Goal: Task Accomplishment & Management: Use online tool/utility

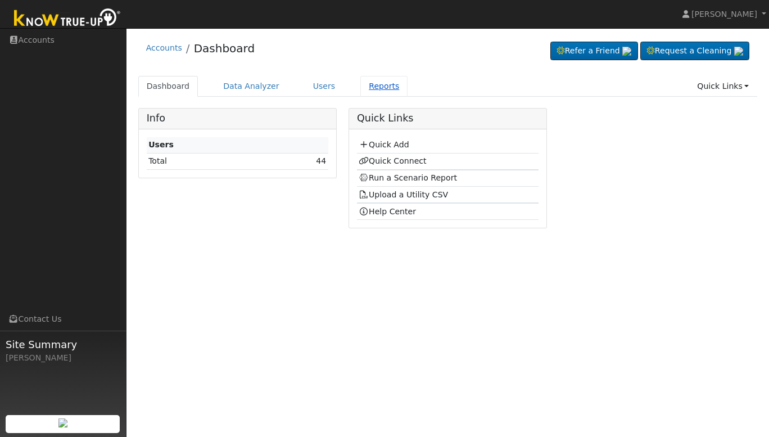
click at [370, 85] on link "Reports" at bounding box center [384, 86] width 47 height 21
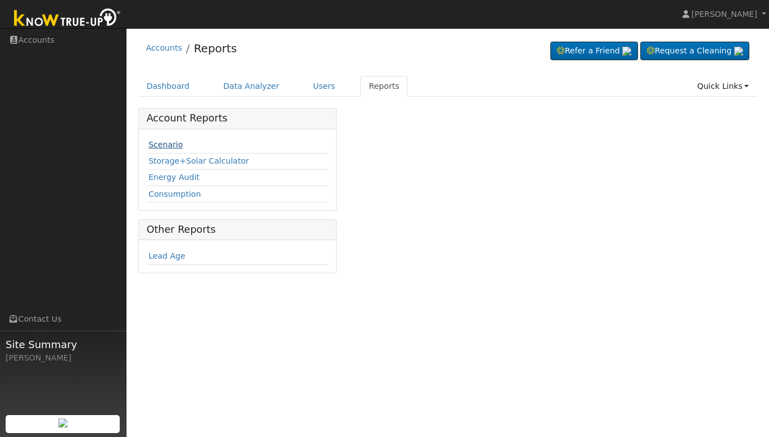
click at [168, 146] on link "Scenario" at bounding box center [165, 144] width 34 height 9
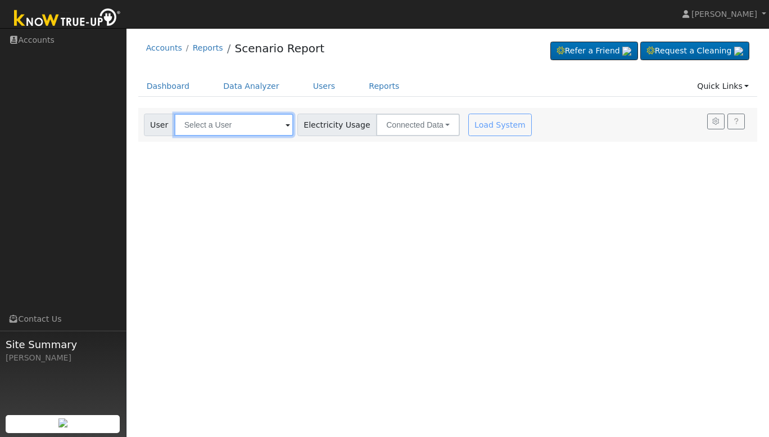
click at [246, 126] on input "text" at bounding box center [233, 125] width 119 height 22
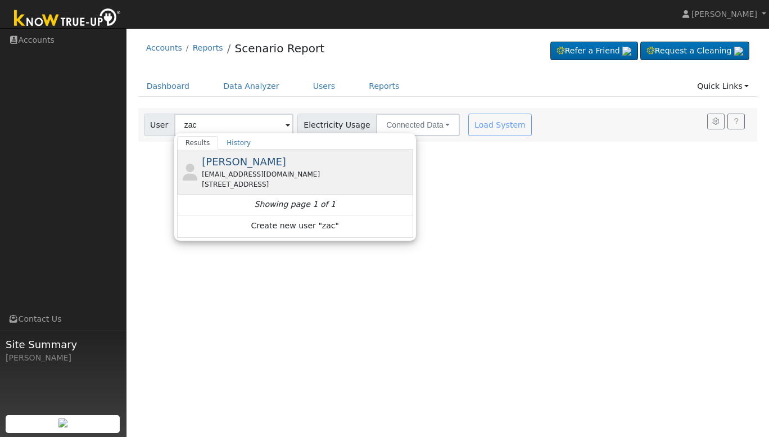
click at [276, 165] on span "Zachary Kaufman" at bounding box center [244, 162] width 84 height 12
type input "Zachary Kaufman"
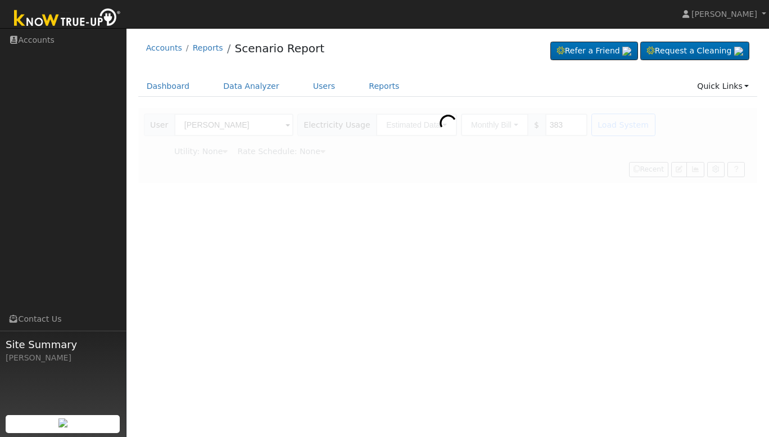
type input "Pacific Gas & Electric"
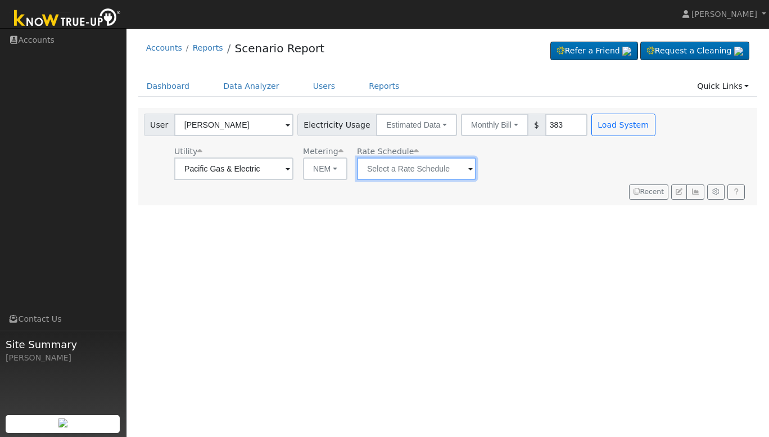
click at [431, 166] on input "text" at bounding box center [416, 168] width 119 height 22
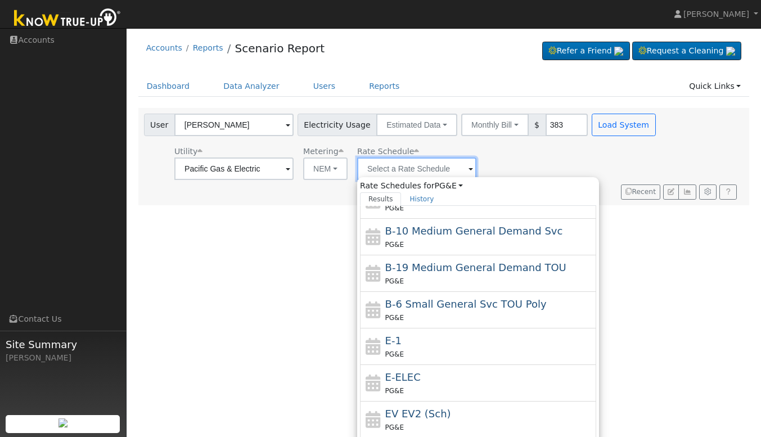
scroll to position [93, 0]
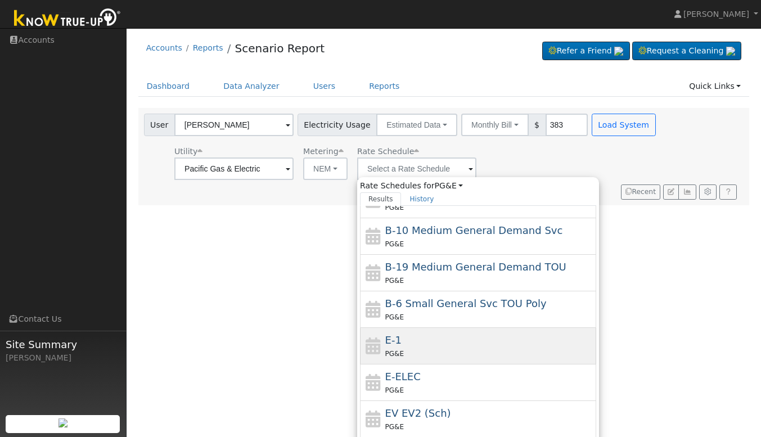
click at [423, 341] on div "E-1 PG&E" at bounding box center [489, 345] width 209 height 27
type input "E-1"
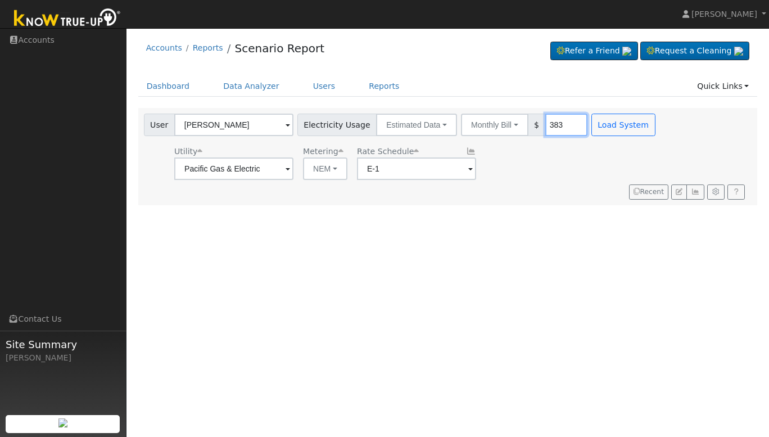
click at [547, 124] on input "383" at bounding box center [567, 125] width 42 height 22
type input "708"
click at [527, 179] on div "Utility Pacific Gas & Electric Metering NEM NEM NBT Rate Schedule E-1" at bounding box center [401, 161] width 519 height 38
click at [622, 126] on button "Load System" at bounding box center [624, 125] width 64 height 22
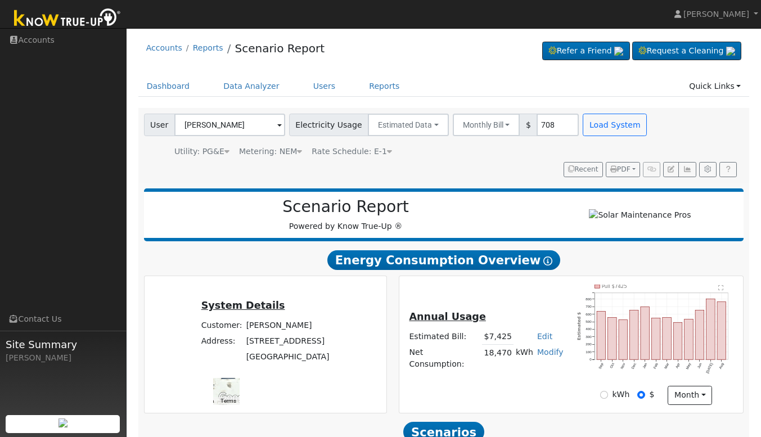
click at [541, 341] on link "Edit" at bounding box center [544, 336] width 15 height 9
type input "8485"
click at [546, 318] on div "Annual Usage Estimated Bill: $7,425 Edit Estimated Bill $ 8485 Annual Net Consu…" at bounding box center [571, 345] width 340 height 120
click at [547, 357] on link "Modify" at bounding box center [550, 352] width 26 height 9
click at [509, 364] on td "18,470" at bounding box center [497, 359] width 31 height 28
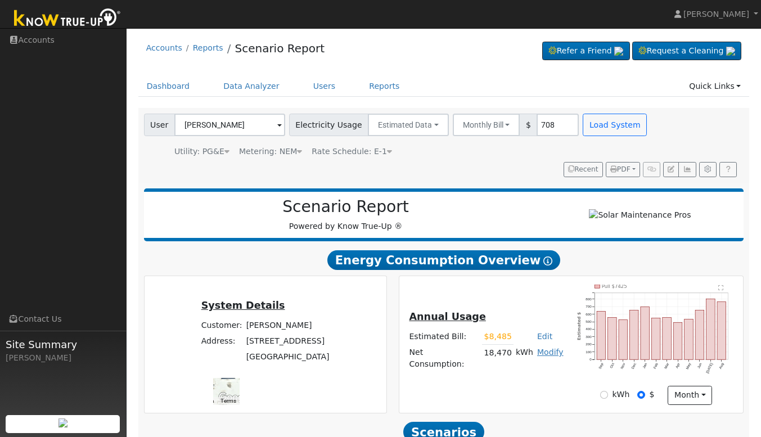
click at [540, 357] on link "Modify" at bounding box center [550, 352] width 26 height 9
click at [517, 378] on link "Add Consumption" at bounding box center [508, 376] width 94 height 16
type input "18470"
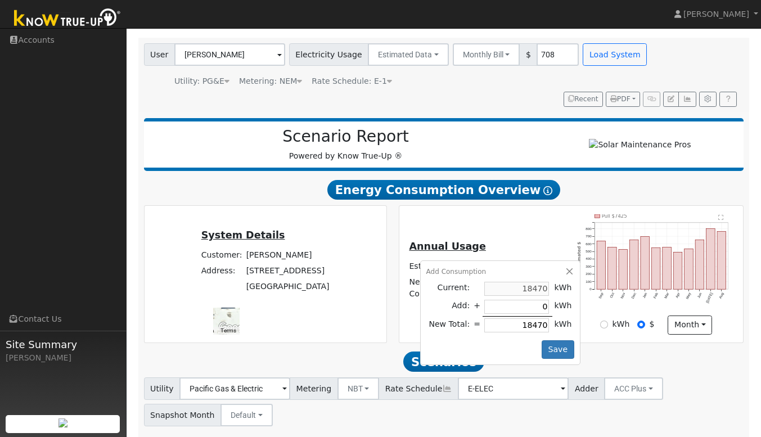
scroll to position [71, 0]
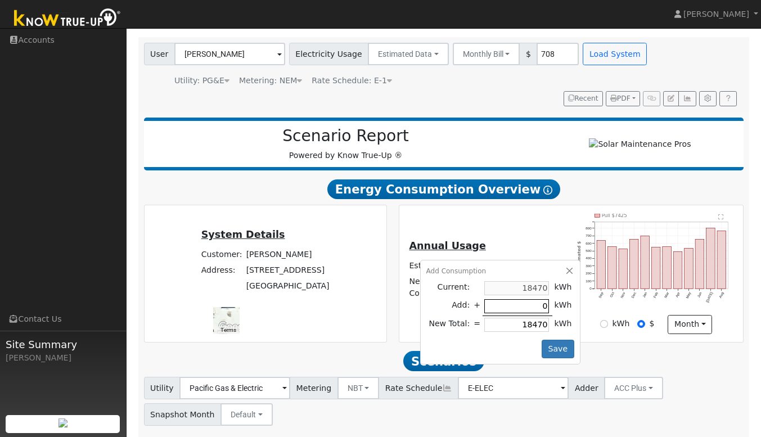
click at [526, 313] on input "0" at bounding box center [516, 306] width 65 height 14
type input "-3"
type input "18467"
type input "-30"
type input "18440"
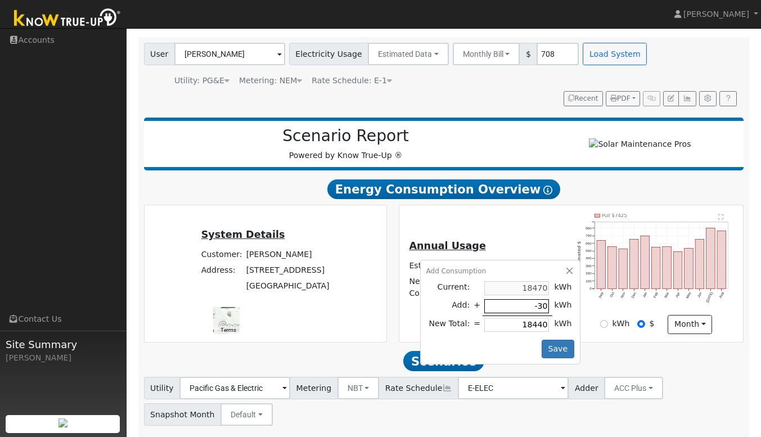
type input "-300"
type input "18170"
type input "-300"
click at [549, 359] on button "Save" at bounding box center [558, 349] width 33 height 19
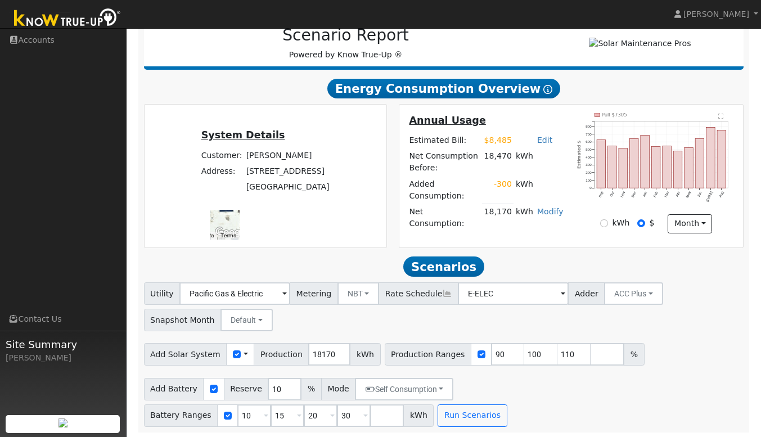
scroll to position [171, 0]
click at [491, 353] on input "90" at bounding box center [508, 355] width 34 height 22
click at [491, 354] on input "0" at bounding box center [508, 355] width 34 height 22
type input "100"
type input "110"
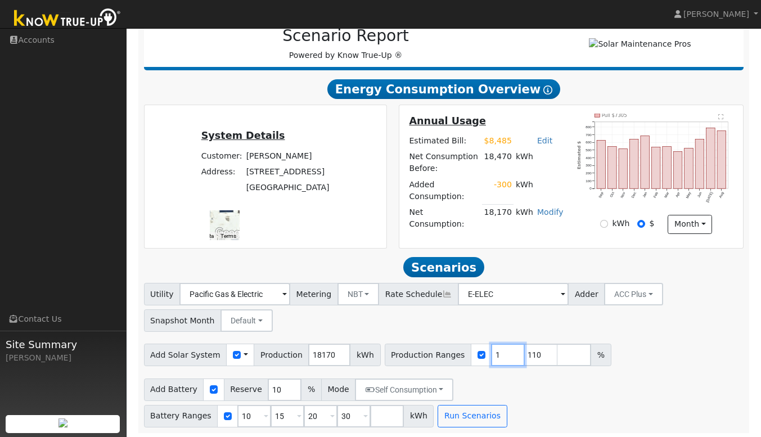
type input "110"
type input "140"
click at [271, 405] on input "10" at bounding box center [254, 416] width 34 height 22
type input "15"
type input "20"
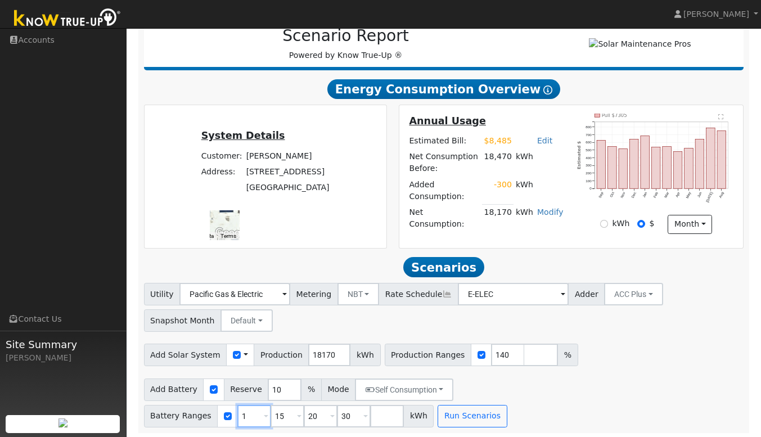
type input "30"
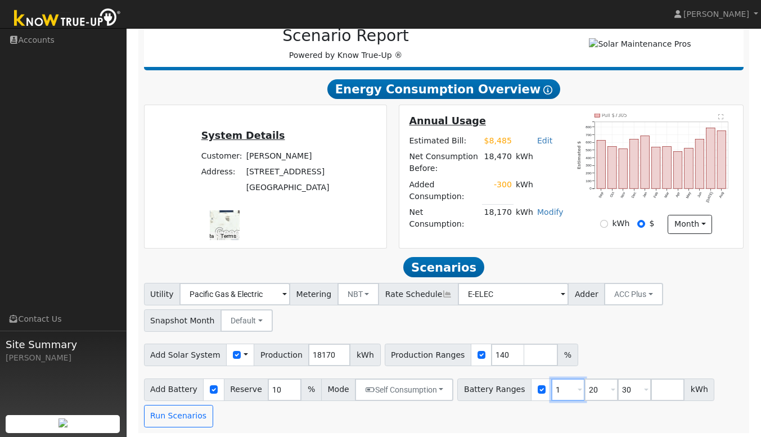
type input "20"
type input "30"
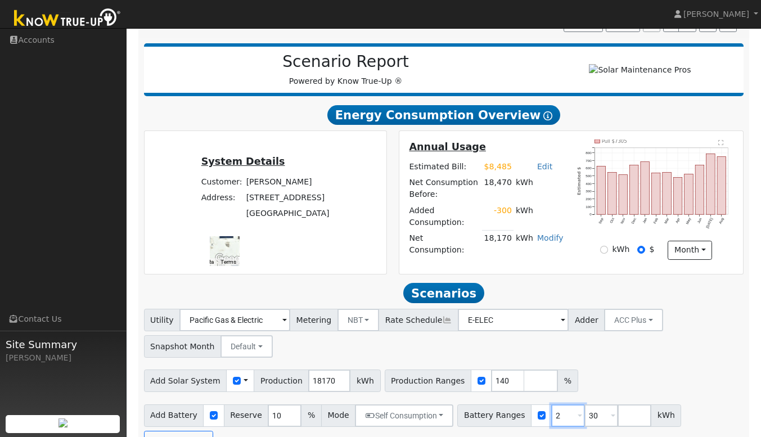
type input "30"
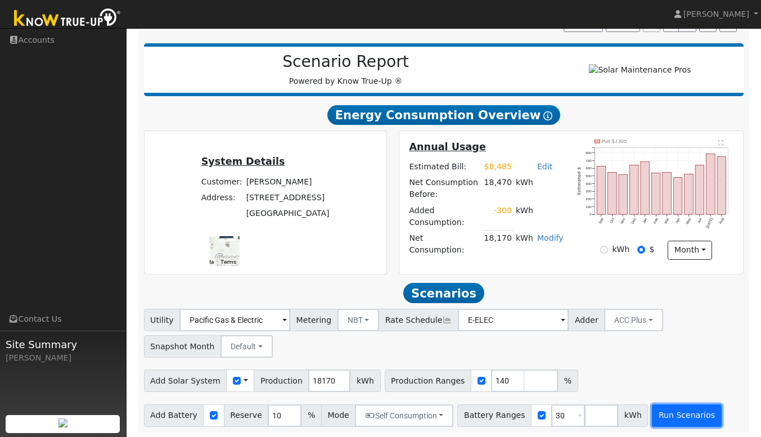
click at [660, 416] on button "Run Scenarios" at bounding box center [686, 415] width 69 height 22
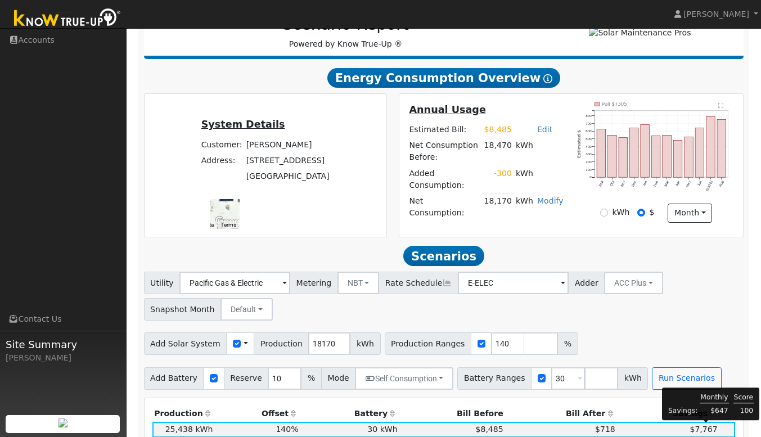
scroll to position [182, 0]
